Goal: Transaction & Acquisition: Purchase product/service

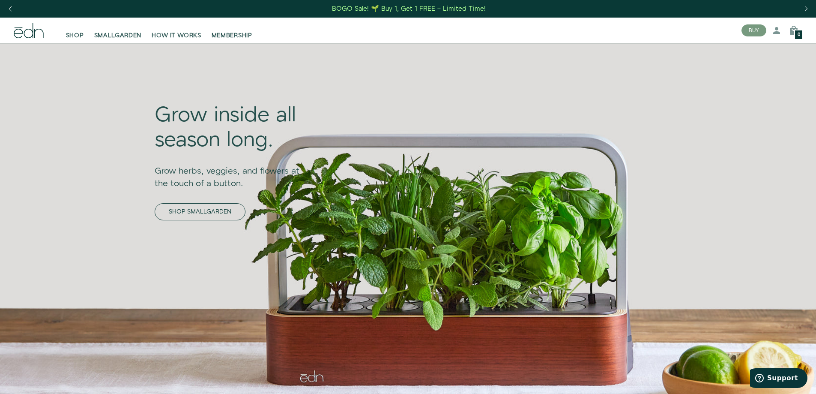
click at [155, 208] on link "SHOP SMALLGARDEN" at bounding box center [200, 211] width 91 height 17
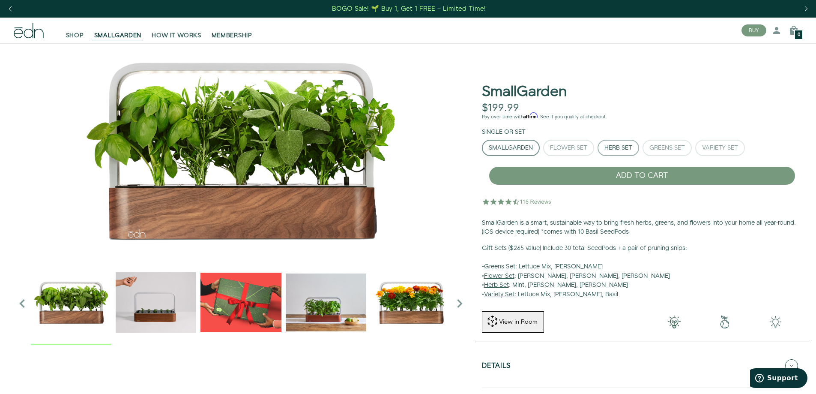
click at [612, 152] on button "Herb Set" at bounding box center [619, 148] width 42 height 16
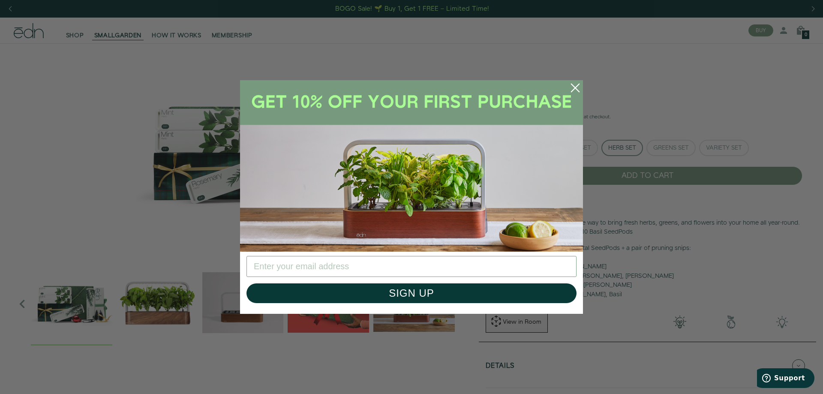
click at [571, 88] on circle "Close dialog" at bounding box center [575, 87] width 19 height 19
